Goal: Information Seeking & Learning: Find specific fact

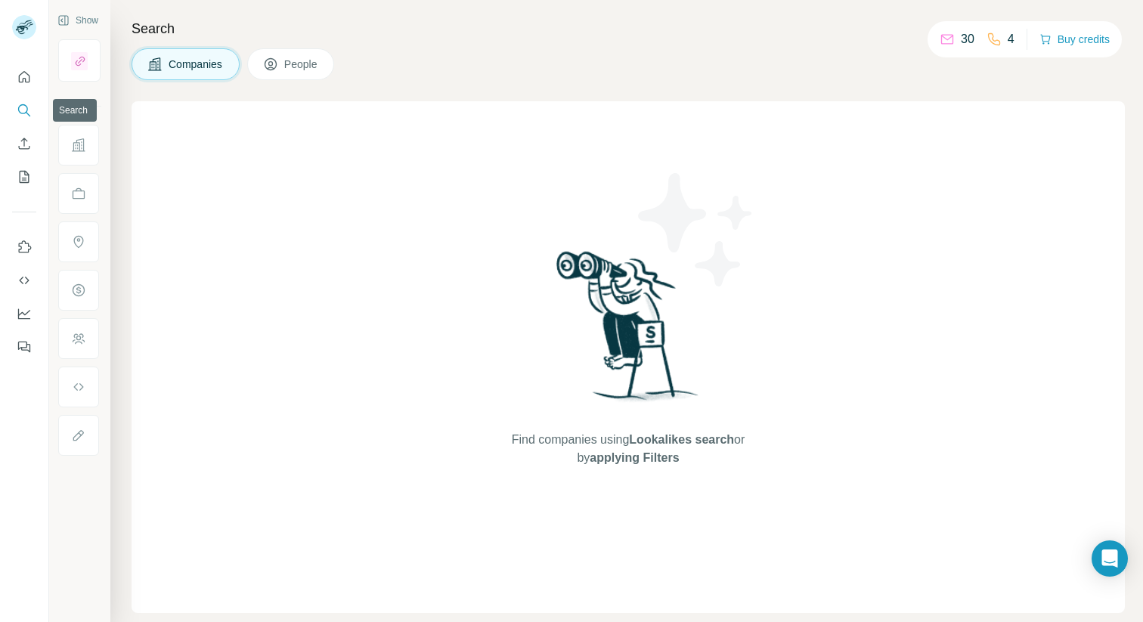
click at [18, 109] on icon "Search" at bounding box center [23, 109] width 10 height 10
click at [202, 61] on span "Companies" at bounding box center [196, 64] width 55 height 15
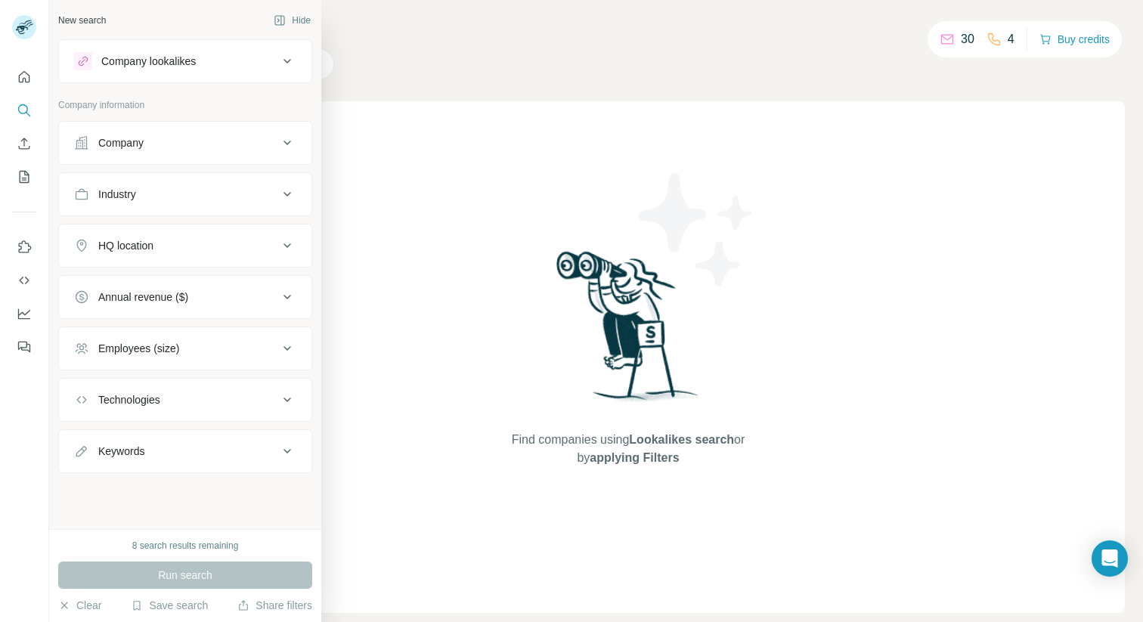
click at [203, 142] on div "Company" at bounding box center [176, 142] width 204 height 15
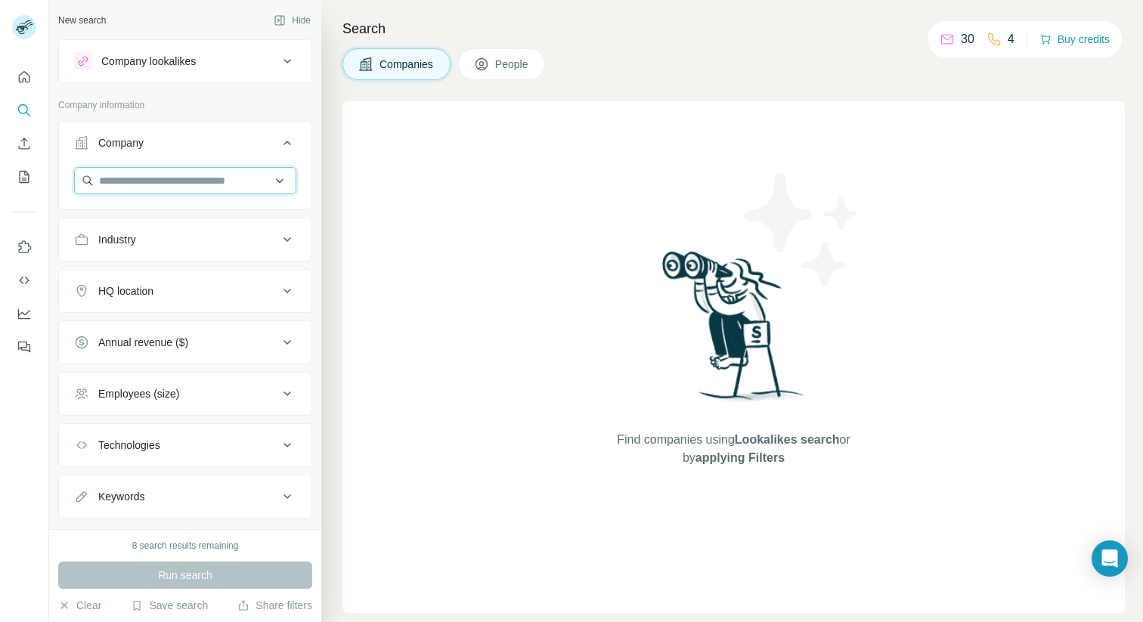
click at [185, 181] on input "text" at bounding box center [185, 180] width 222 height 27
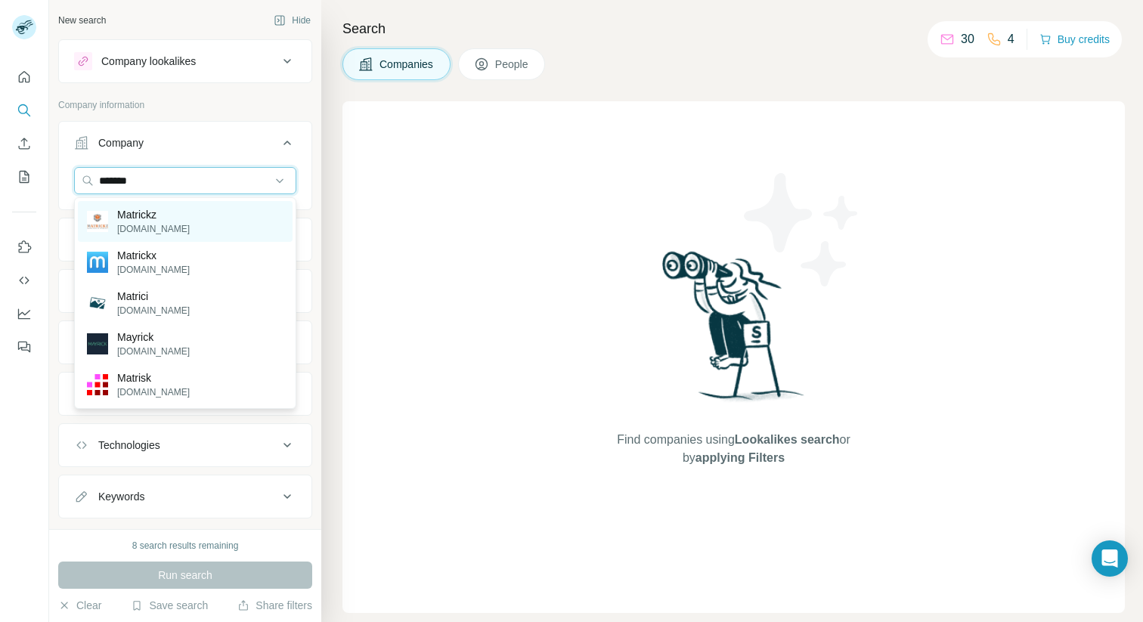
type input "*******"
click at [187, 230] on div "[PERSON_NAME][DOMAIN_NAME]" at bounding box center [185, 221] width 215 height 41
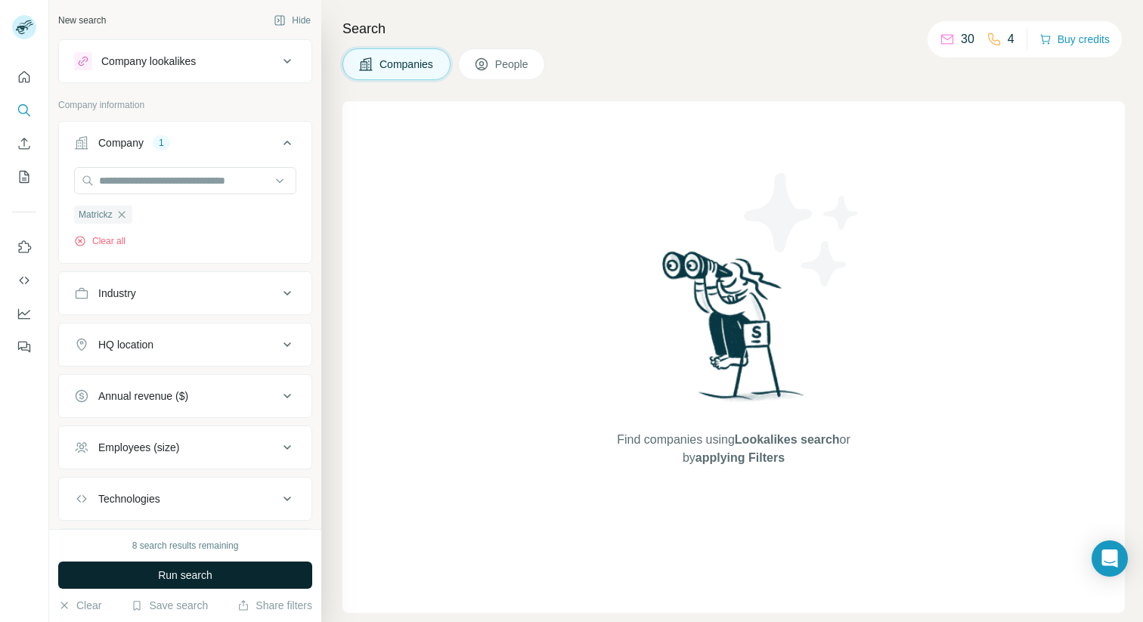
click at [278, 571] on button "Run search" at bounding box center [185, 574] width 254 height 27
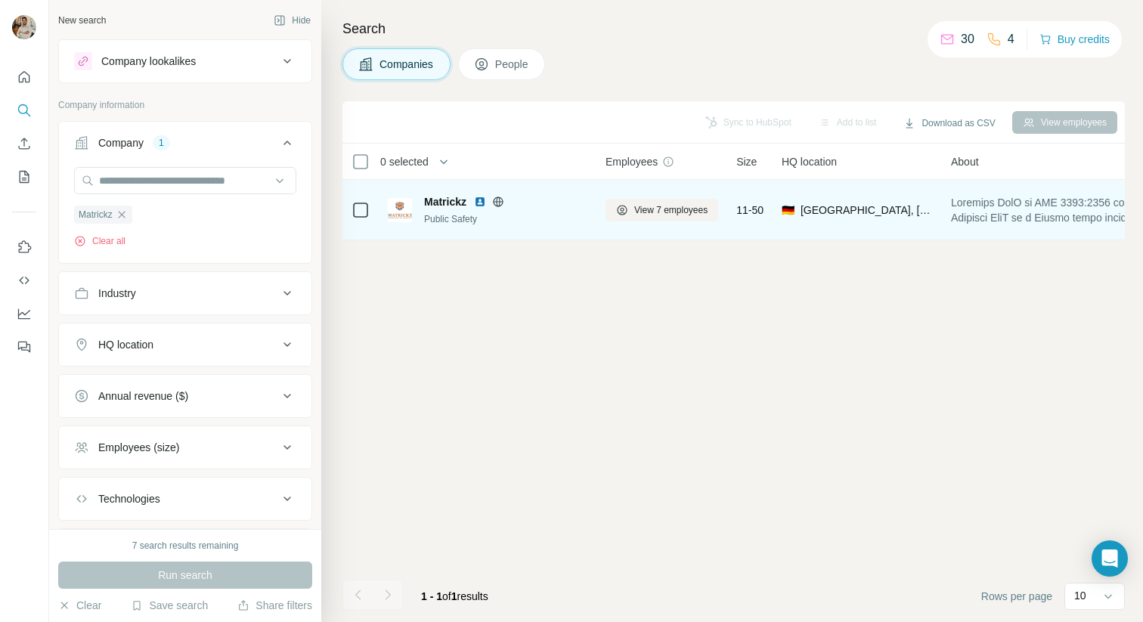
click at [442, 196] on span "Matrickz" at bounding box center [445, 201] width 42 height 15
click at [412, 203] on div "Matrickz Public Safety" at bounding box center [487, 210] width 199 height 32
click at [679, 218] on button "View 7 employees" at bounding box center [661, 210] width 113 height 23
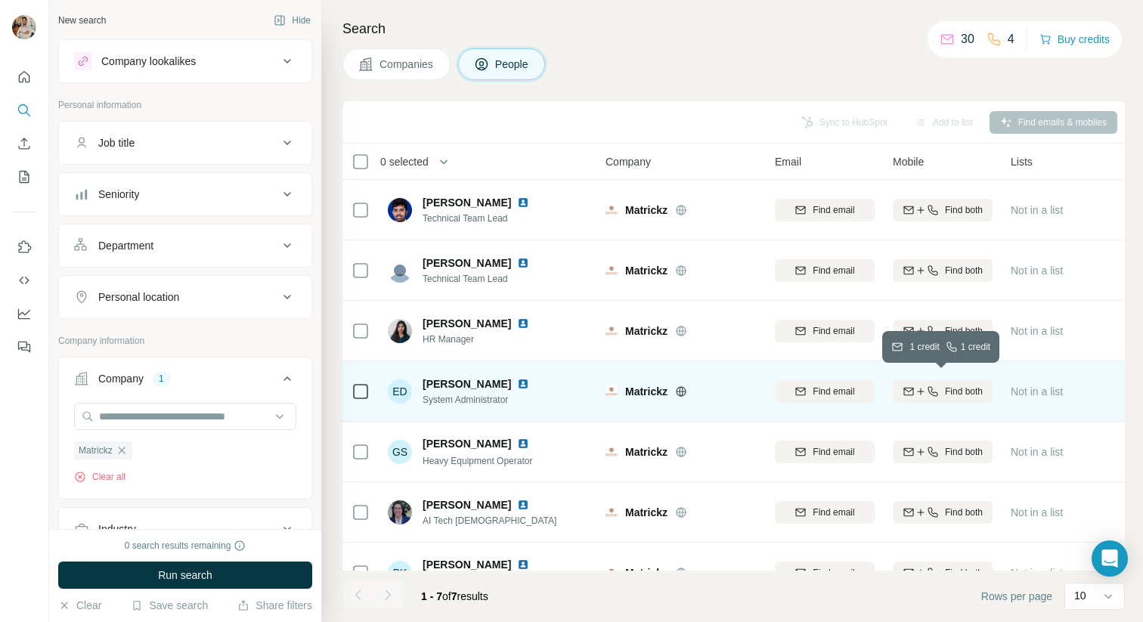
scroll to position [32, 0]
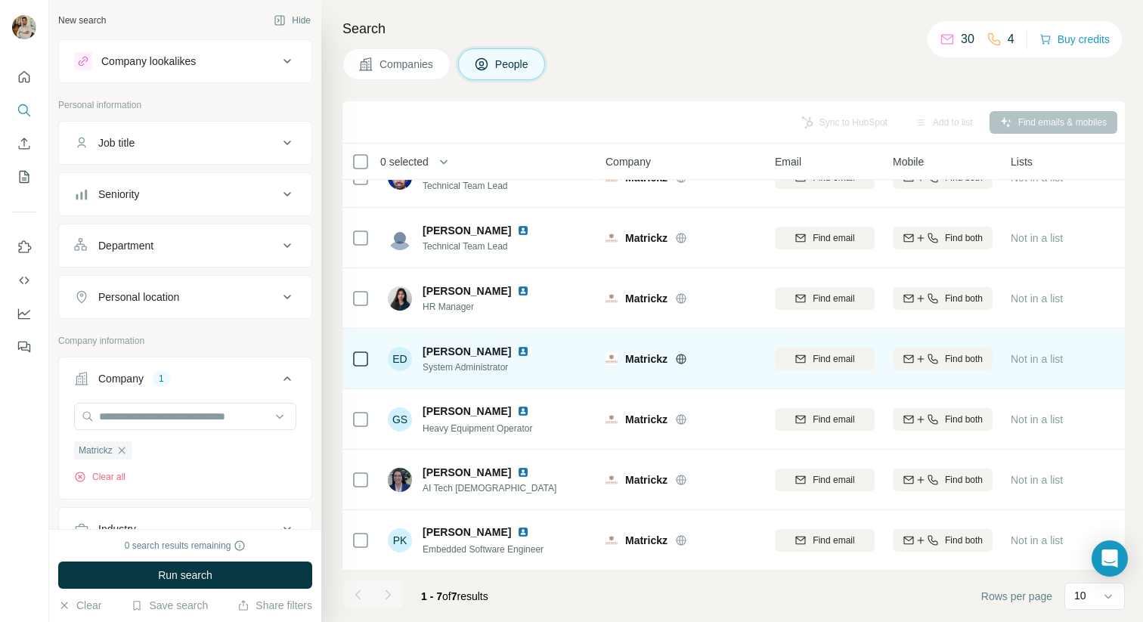
click at [1078, 364] on div "Not in a list" at bounding box center [1060, 359] width 100 height 42
click at [1090, 363] on div "Not in a list" at bounding box center [1060, 359] width 100 height 42
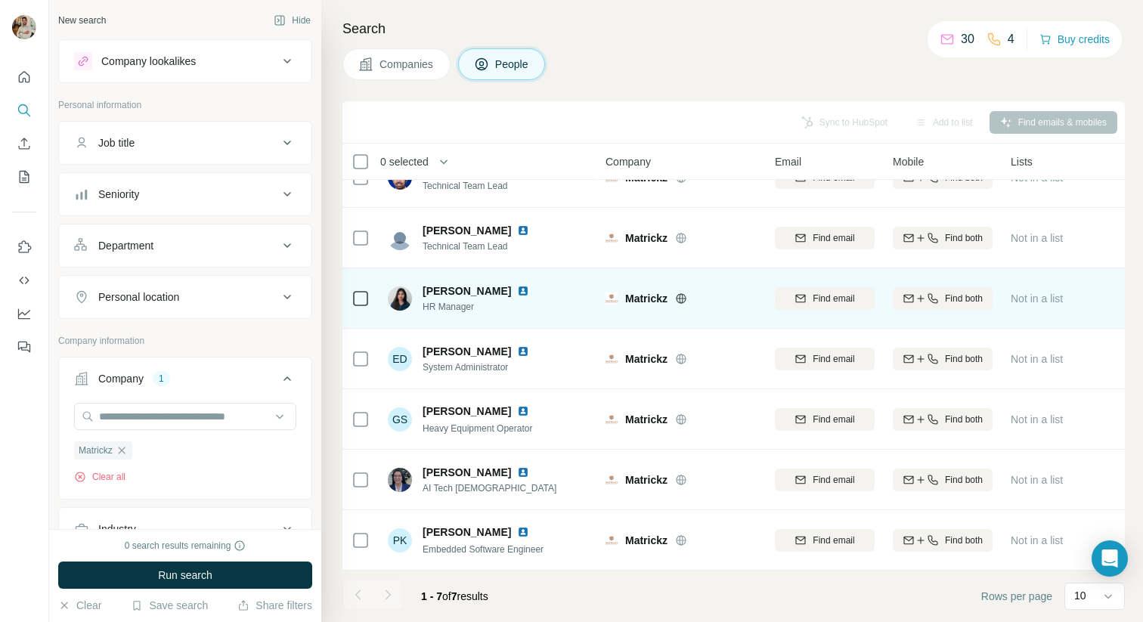
scroll to position [0, 0]
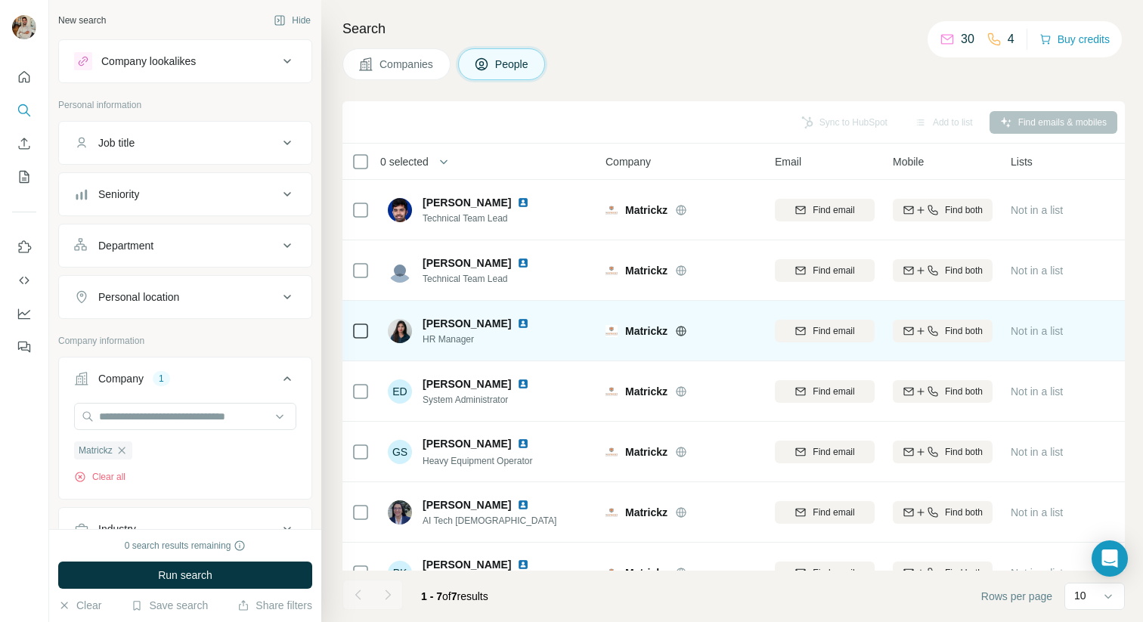
click at [517, 323] on img at bounding box center [523, 323] width 12 height 12
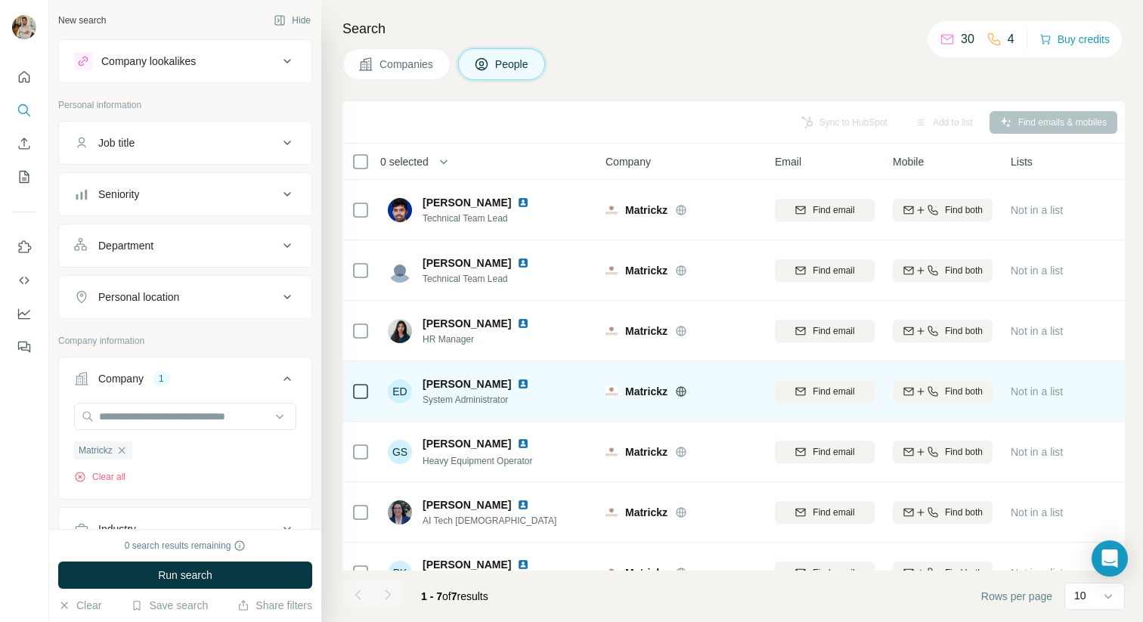
scroll to position [32, 0]
